Goal: Task Accomplishment & Management: Manage account settings

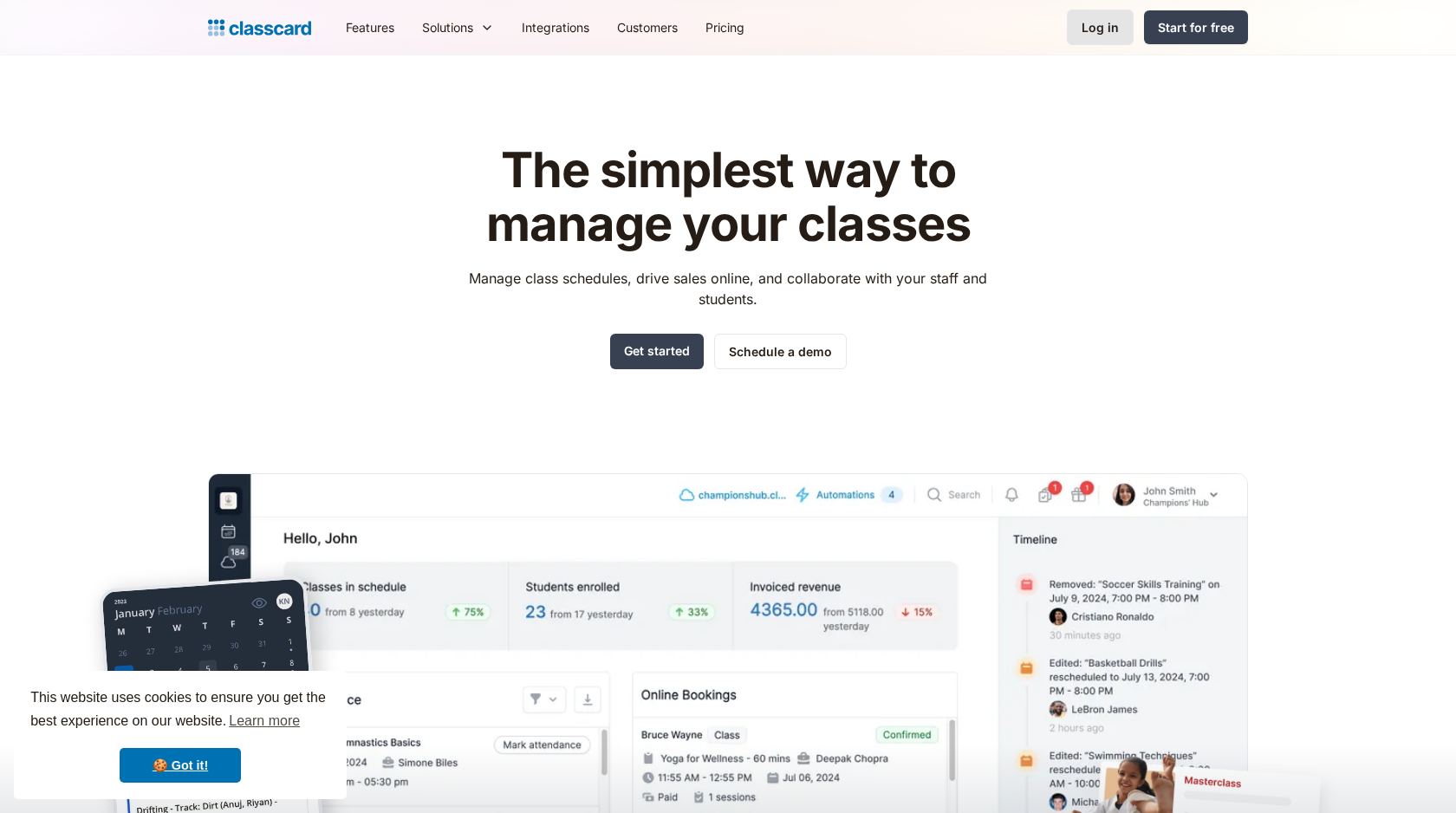
click at [1077, 29] on link "Log in" at bounding box center [1100, 27] width 67 height 36
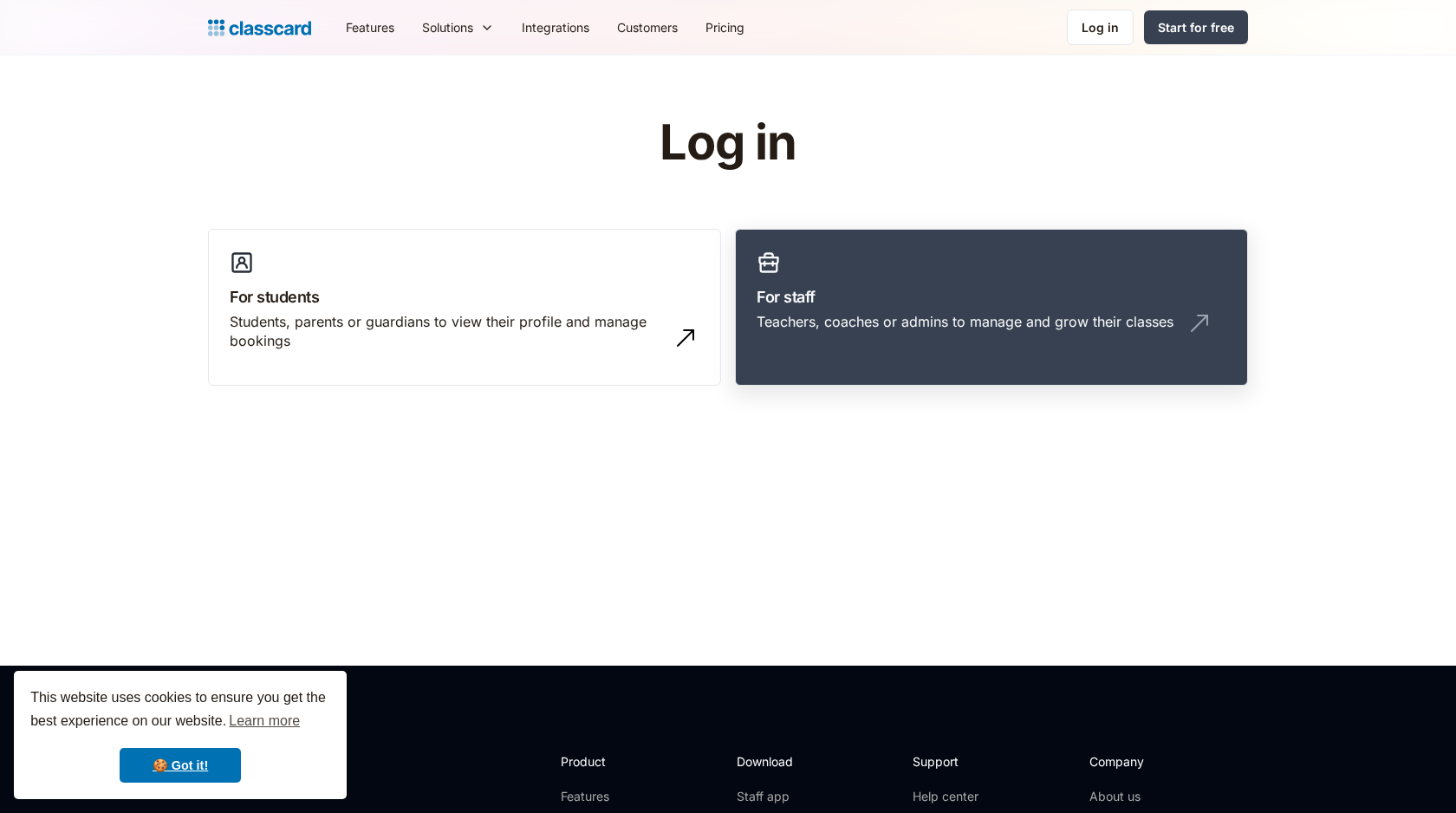
click at [809, 279] on link "For staff Teachers, coaches or admins to manage and grow their classes" at bounding box center [991, 307] width 513 height 158
